Goal: Information Seeking & Learning: Learn about a topic

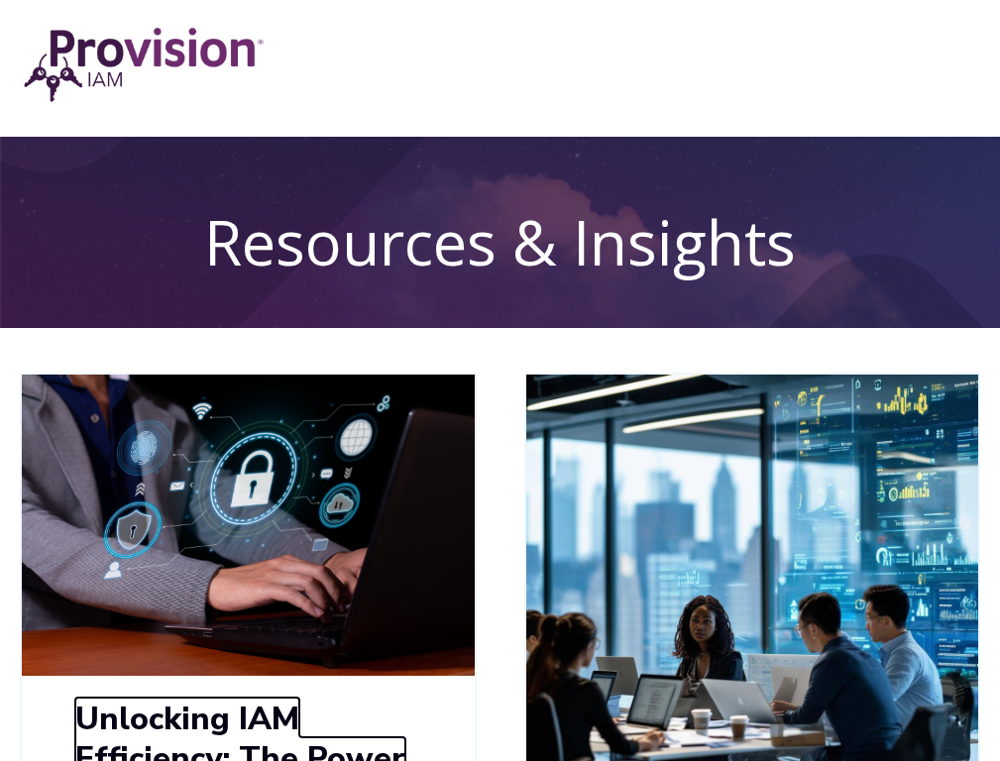
click at [240, 698] on link "Unlocking IAM Efficiency: The Power of Integrations" at bounding box center [240, 759] width 330 height 122
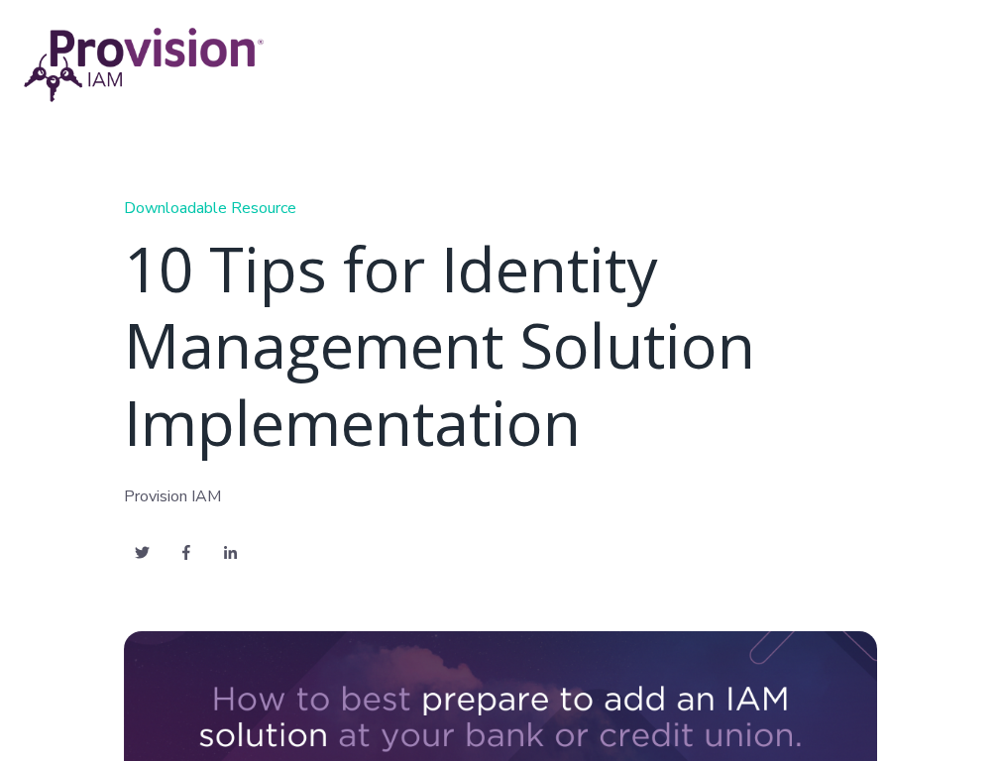
scroll to position [724, 0]
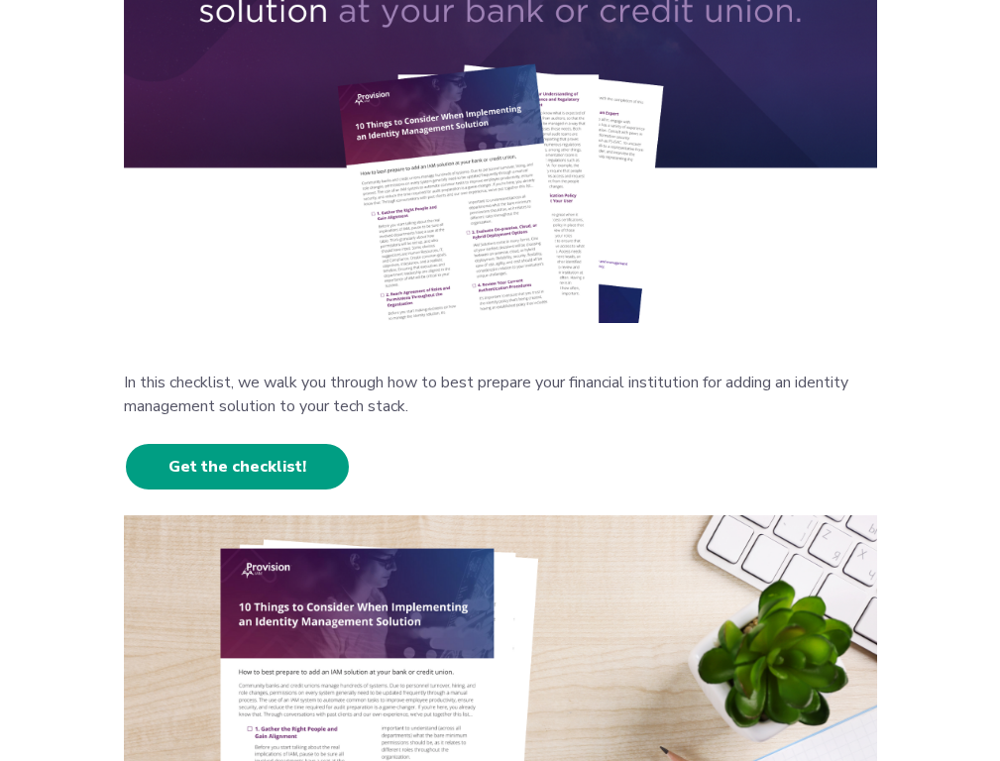
click at [234, 442] on link "Get the checklist!" at bounding box center [237, 467] width 227 height 50
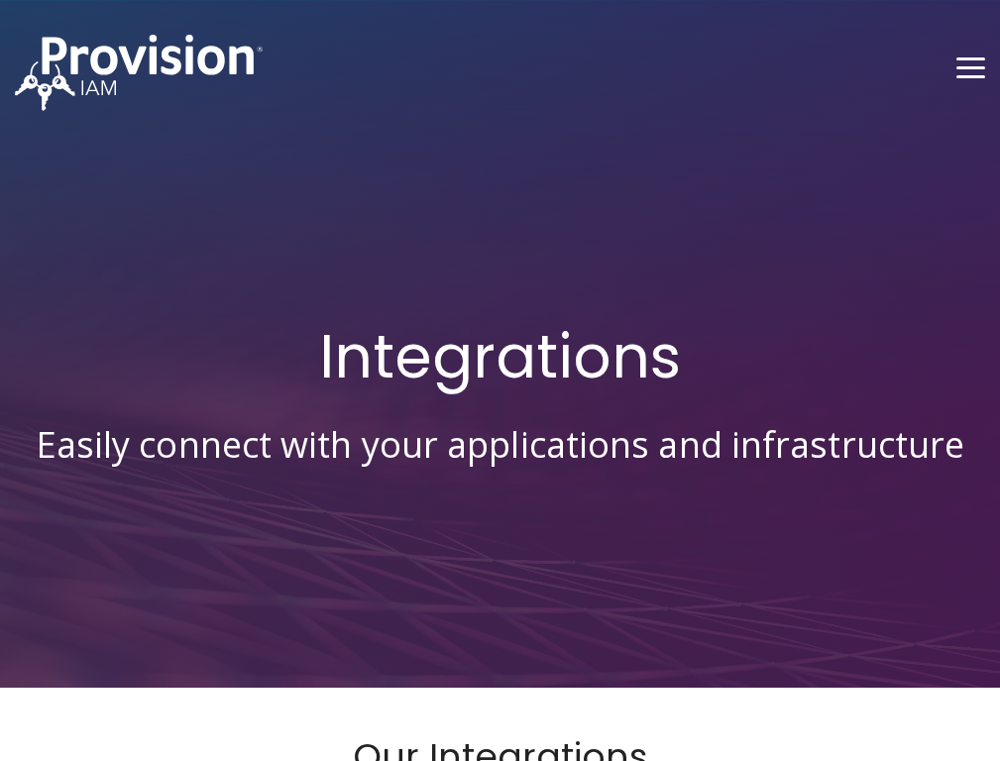
scroll to position [1139, 0]
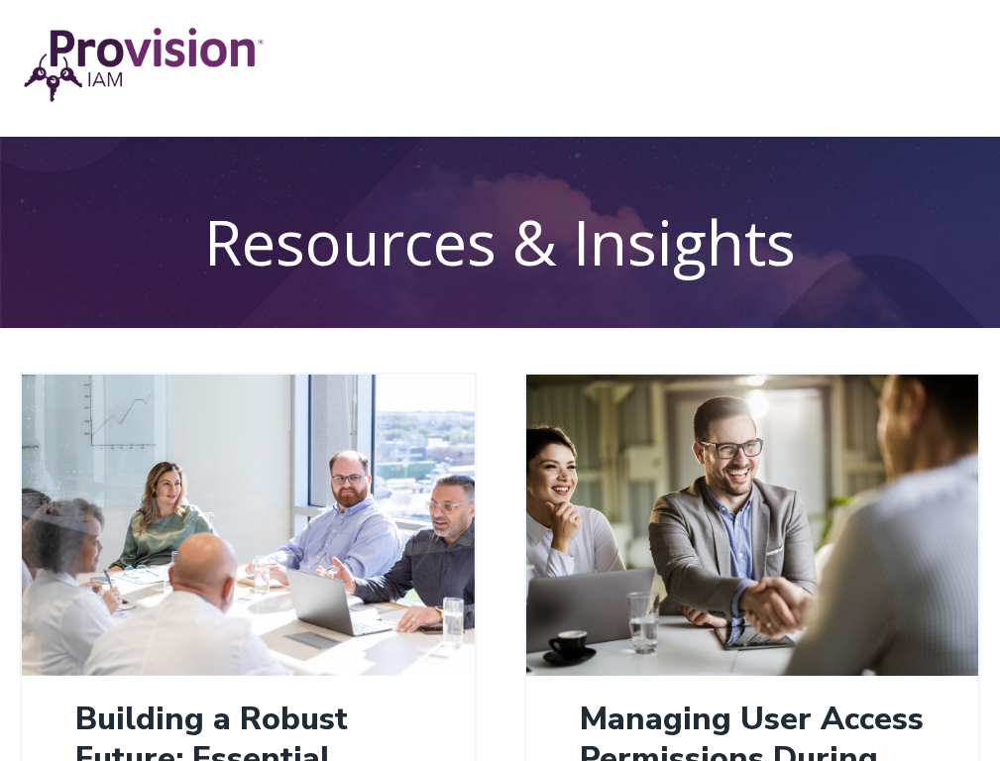
scroll to position [1265, 0]
